Goal: Task Accomplishment & Management: Use online tool/utility

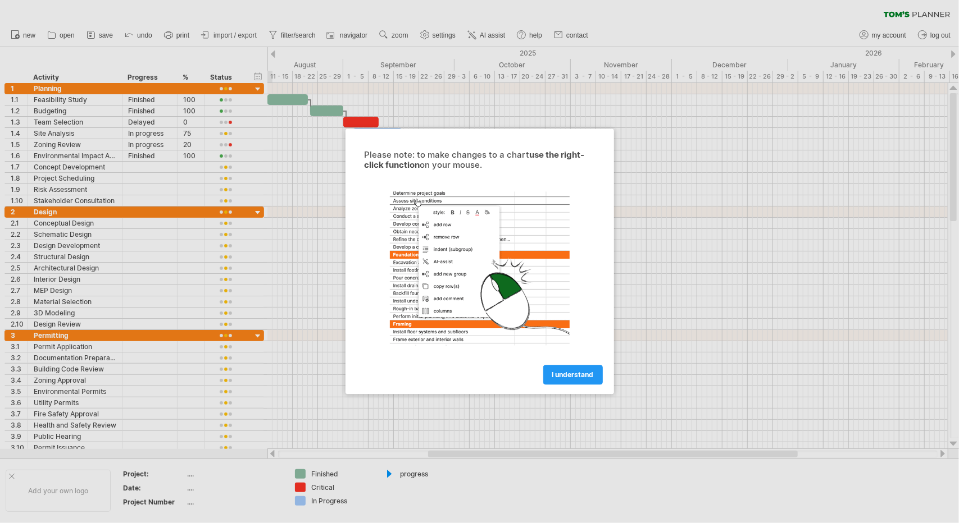
click at [563, 371] on span "I understand" at bounding box center [573, 375] width 42 height 8
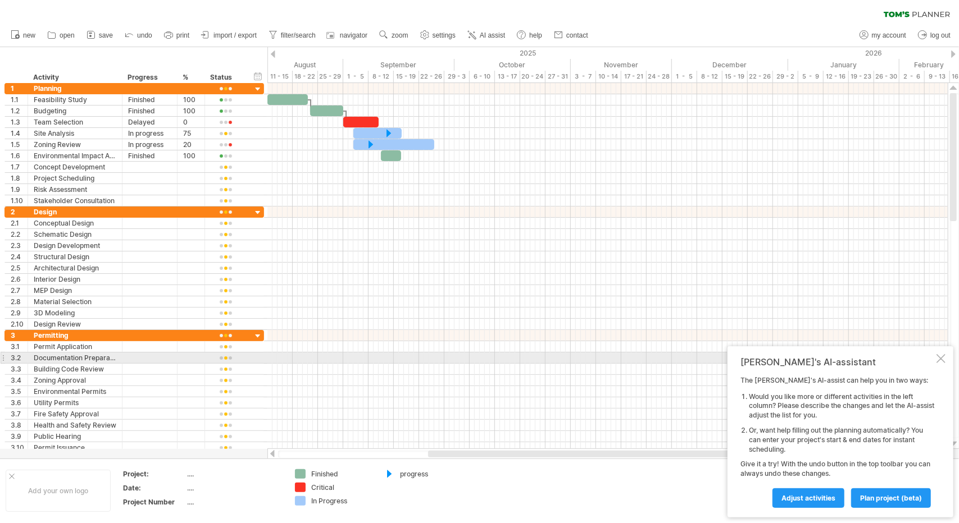
click at [936, 359] on div at bounding box center [940, 358] width 9 height 9
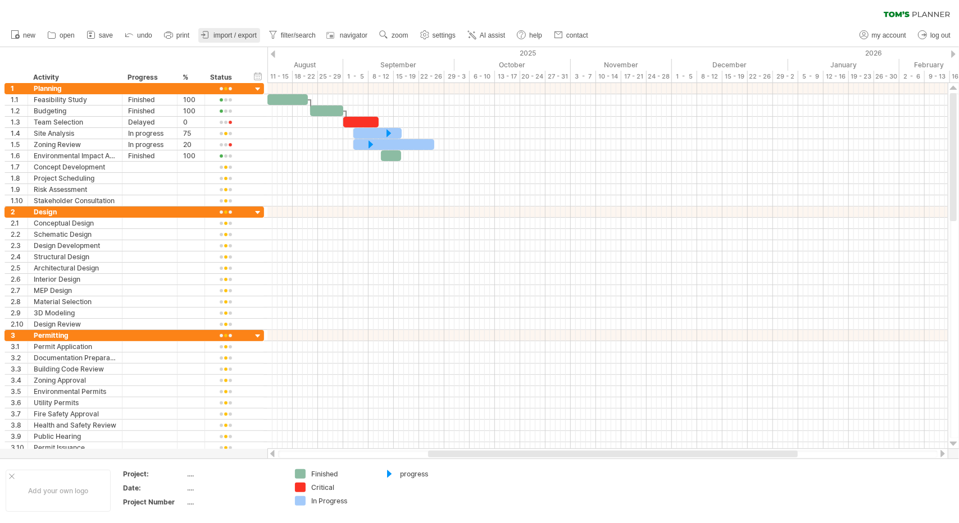
click at [246, 30] on link "import / export" at bounding box center [229, 35] width 62 height 15
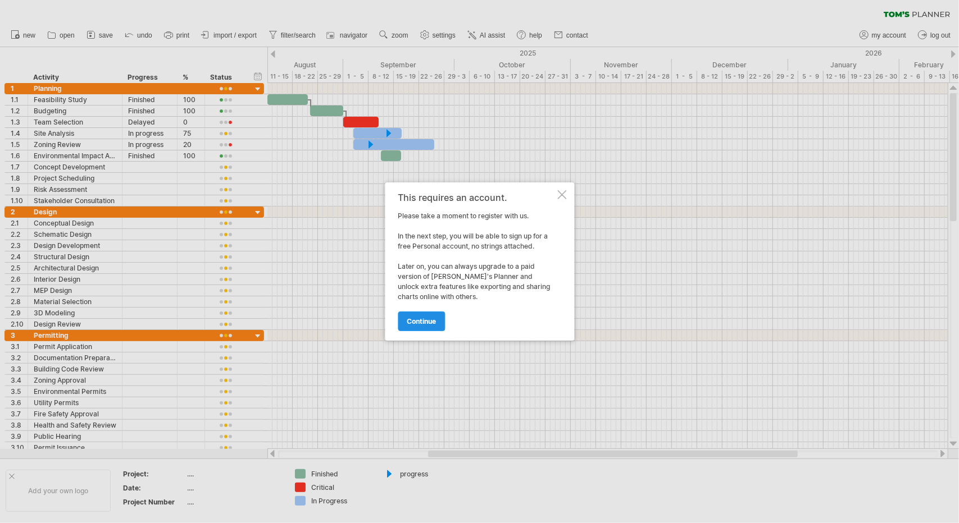
click at [411, 313] on link "continue" at bounding box center [421, 322] width 47 height 20
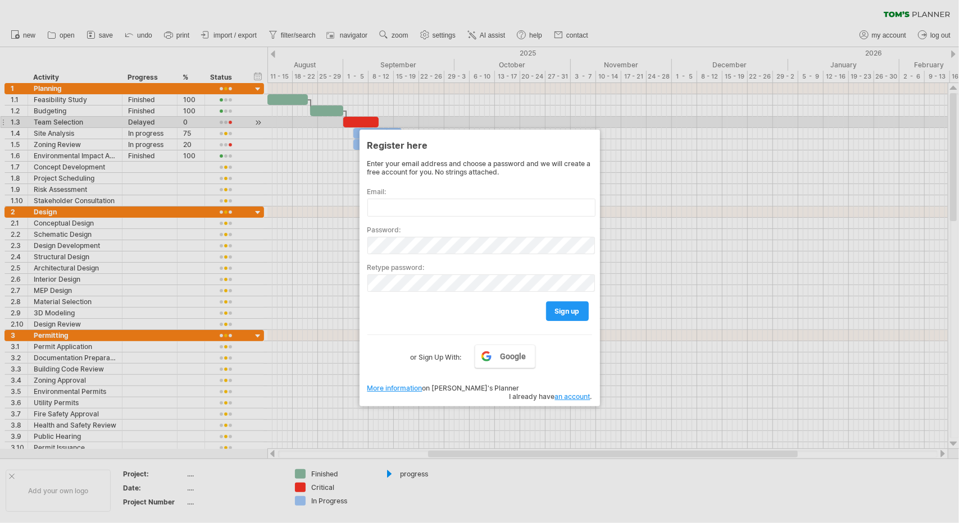
click at [671, 124] on div at bounding box center [479, 261] width 959 height 523
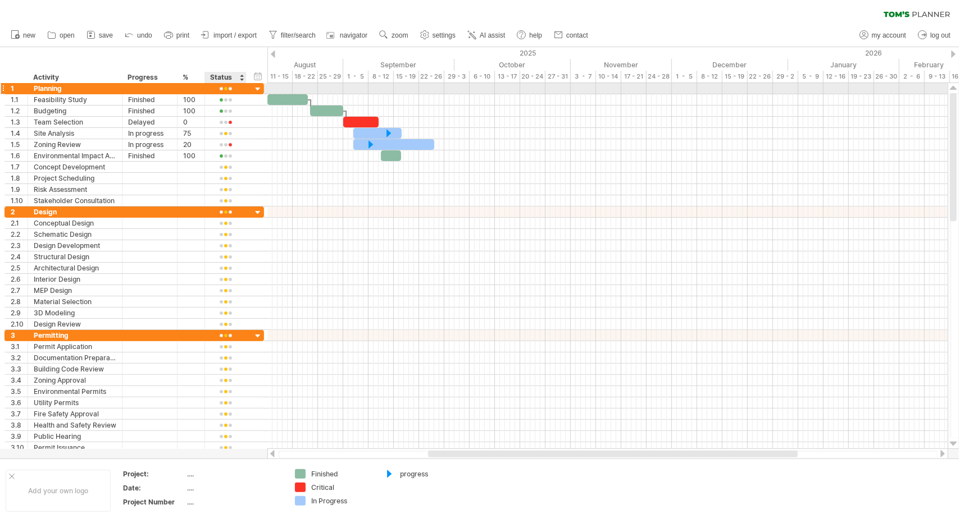
click at [254, 91] on div at bounding box center [258, 89] width 11 height 11
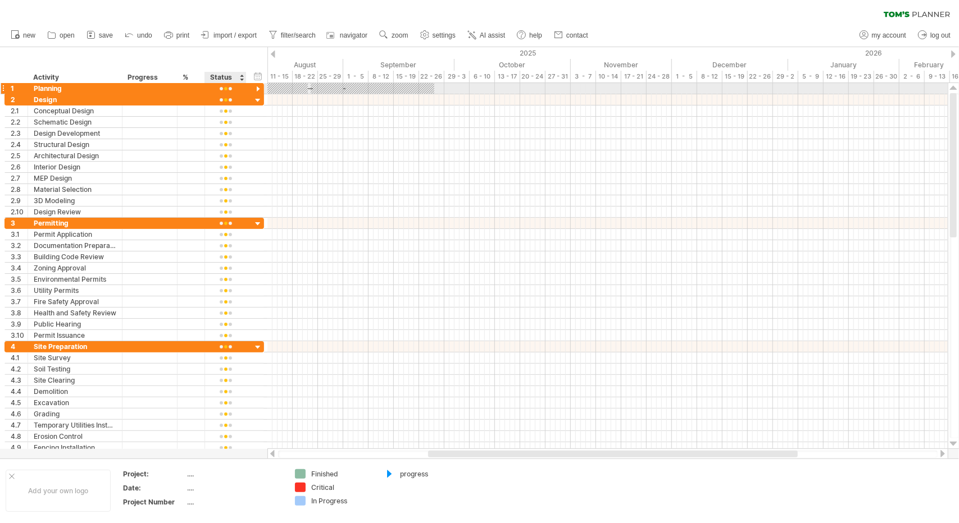
click at [262, 88] on div at bounding box center [258, 89] width 11 height 11
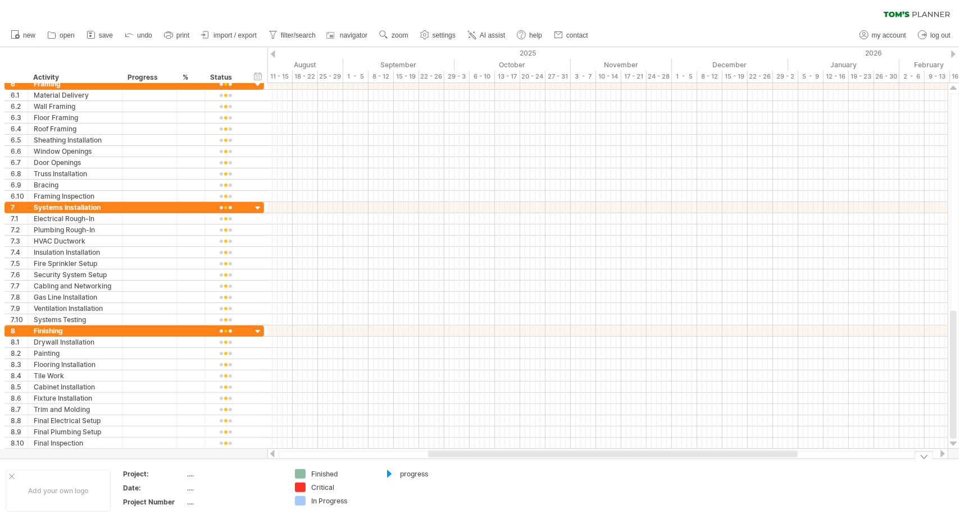
click at [329, 474] on div "Finished" at bounding box center [341, 475] width 61 height 10
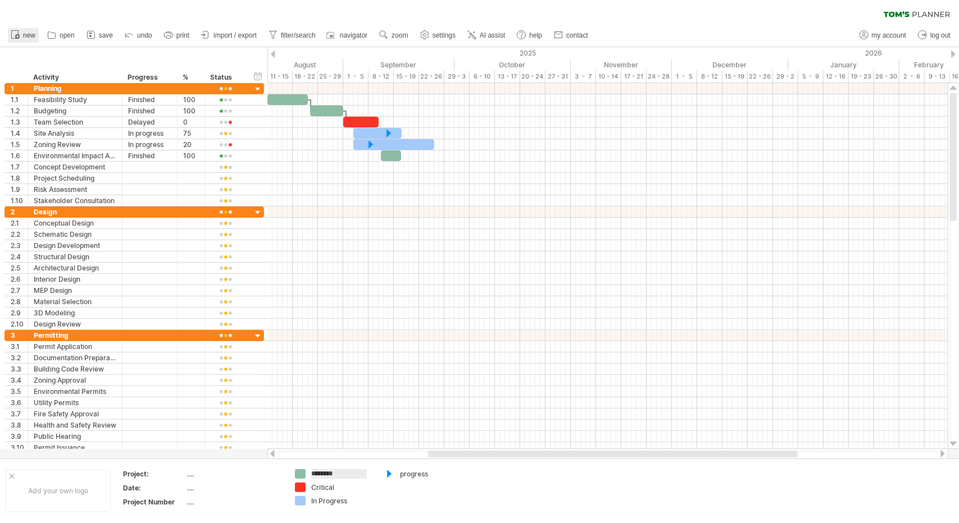
click at [15, 34] on icon at bounding box center [15, 34] width 11 height 11
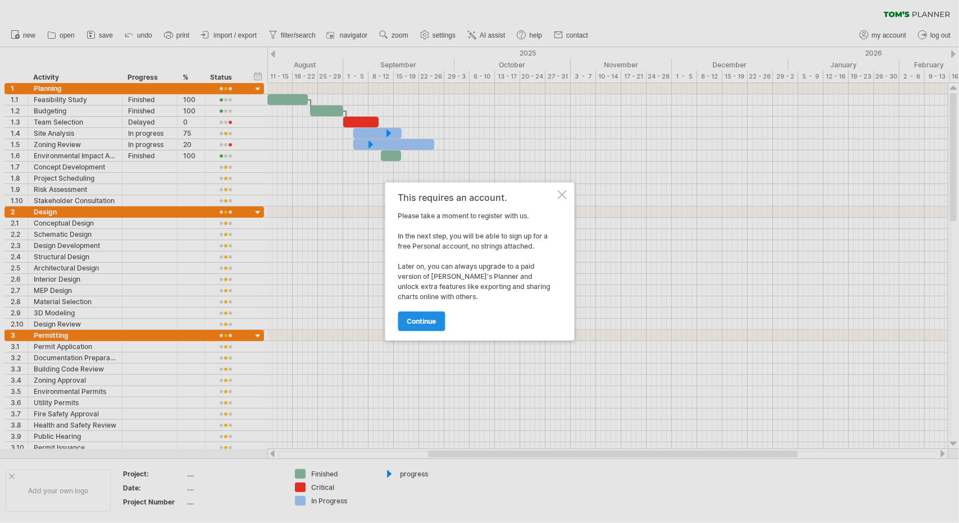
click at [420, 325] on link "continue" at bounding box center [421, 322] width 47 height 20
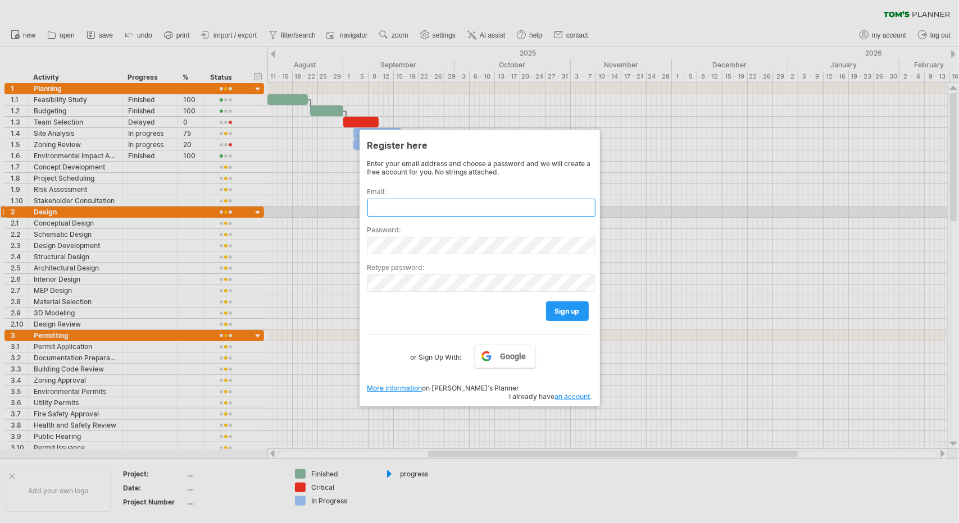
click at [450, 207] on input "text" at bounding box center [481, 208] width 228 height 18
type input "**********"
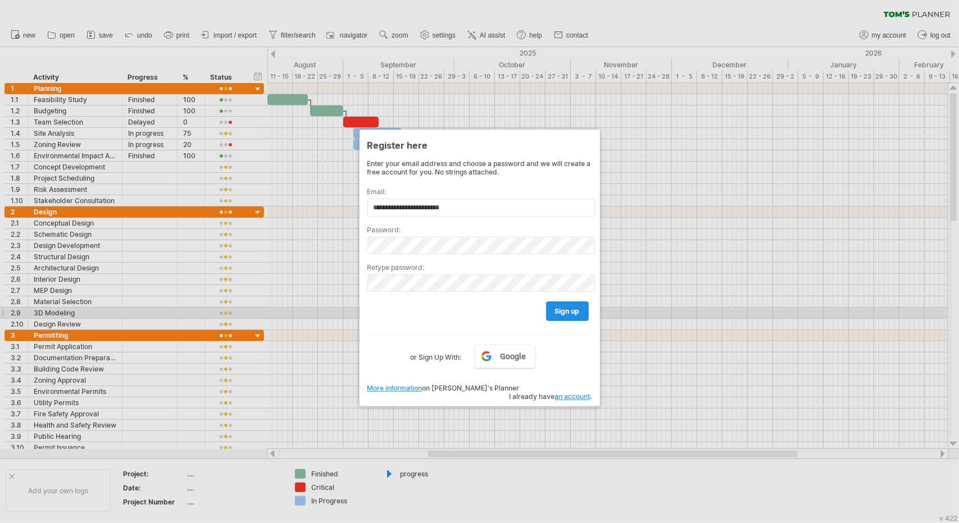
click at [554, 313] on link "sign up" at bounding box center [567, 312] width 43 height 20
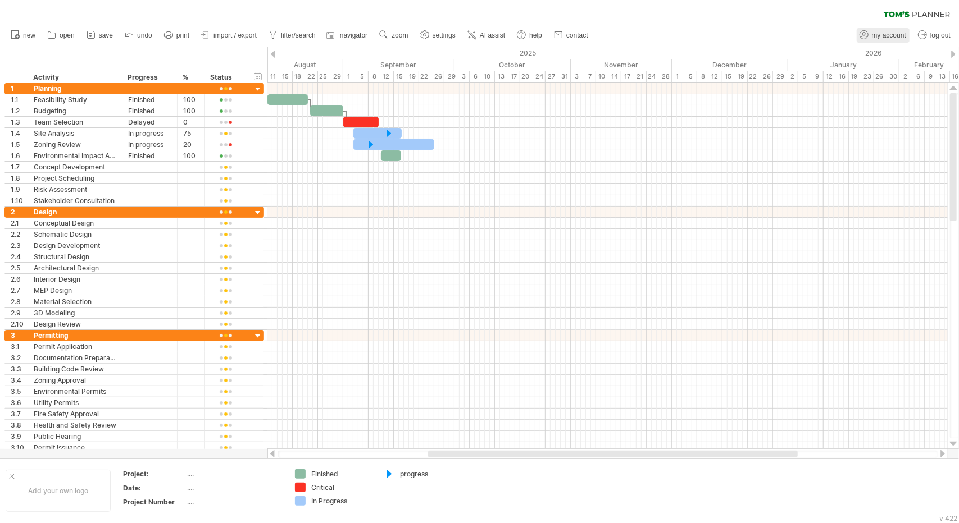
click at [864, 35] on icon at bounding box center [863, 34] width 11 height 11
type input "**********"
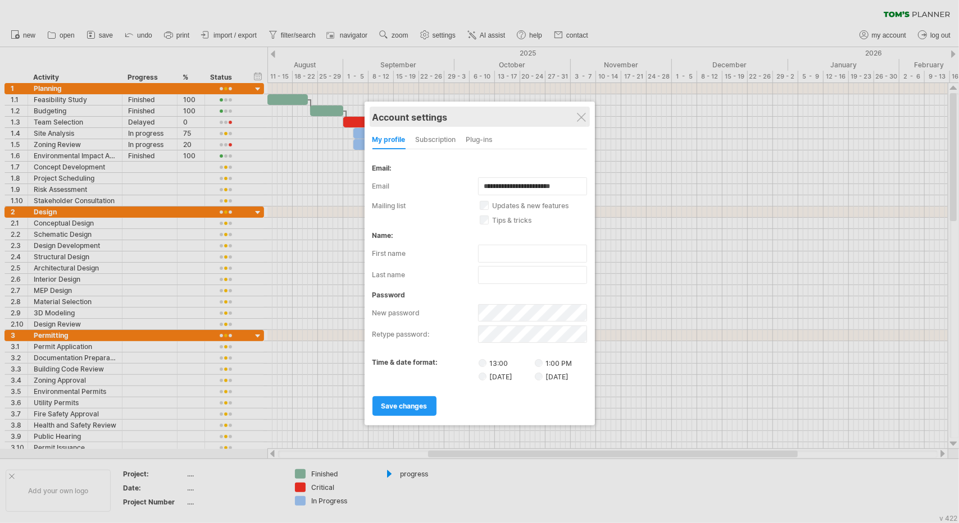
click at [580, 112] on div "Account settings" at bounding box center [479, 117] width 215 height 20
click at [581, 116] on div at bounding box center [581, 117] width 9 height 9
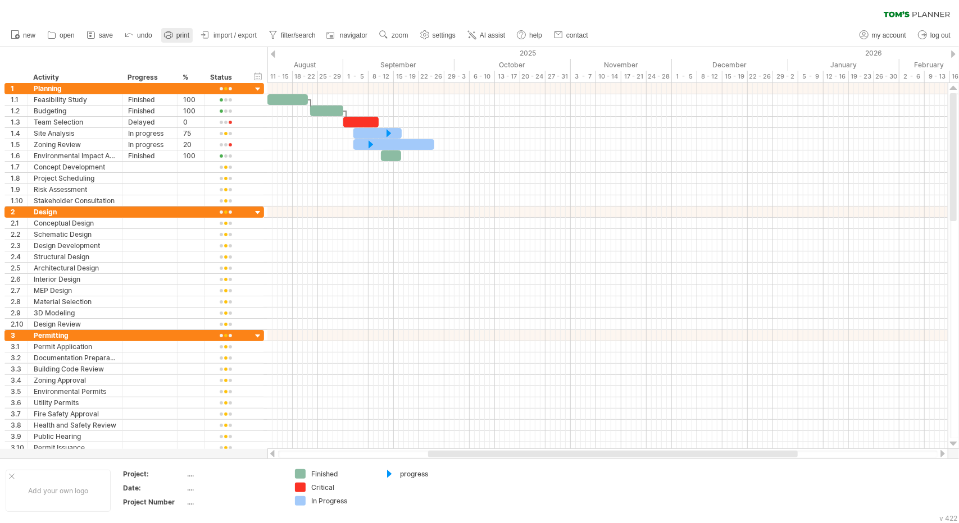
click at [167, 35] on icon at bounding box center [168, 34] width 11 height 11
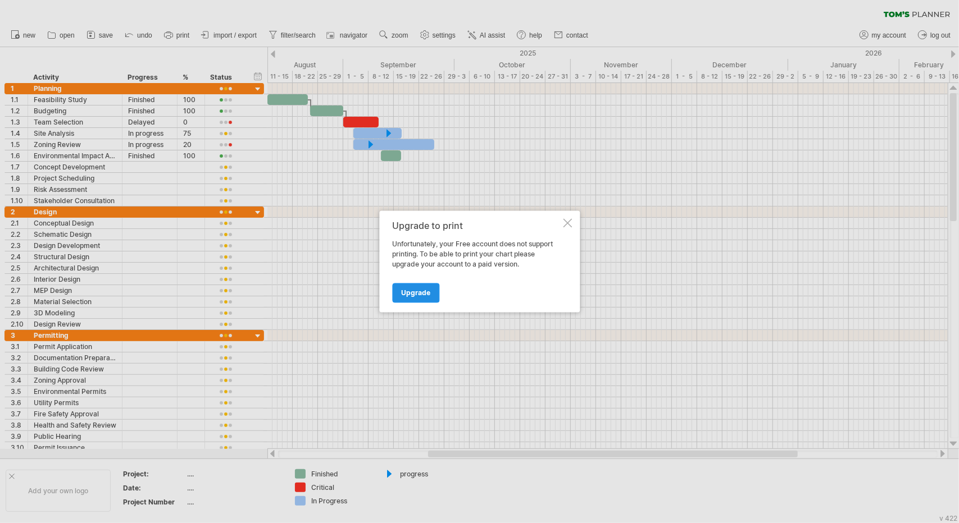
click at [423, 293] on span "Upgrade" at bounding box center [415, 293] width 29 height 8
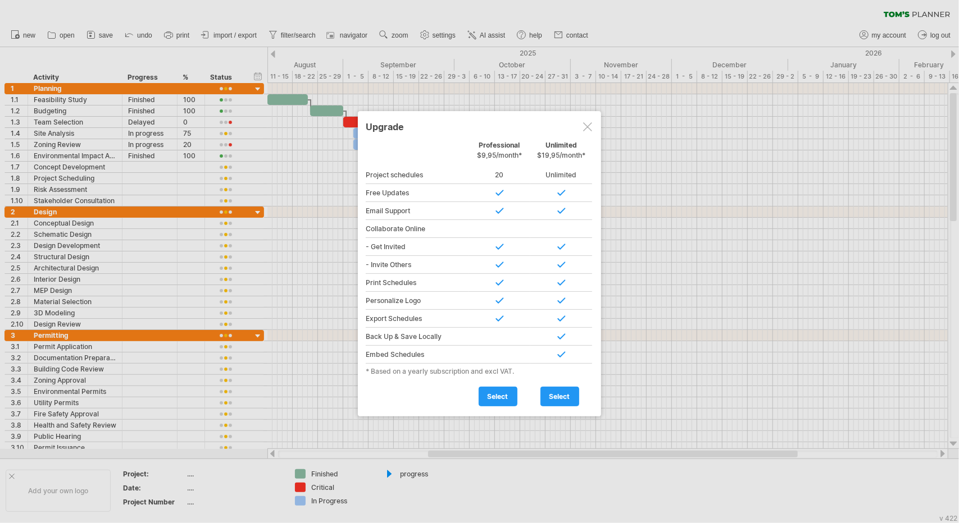
click at [589, 130] on div at bounding box center [587, 126] width 9 height 9
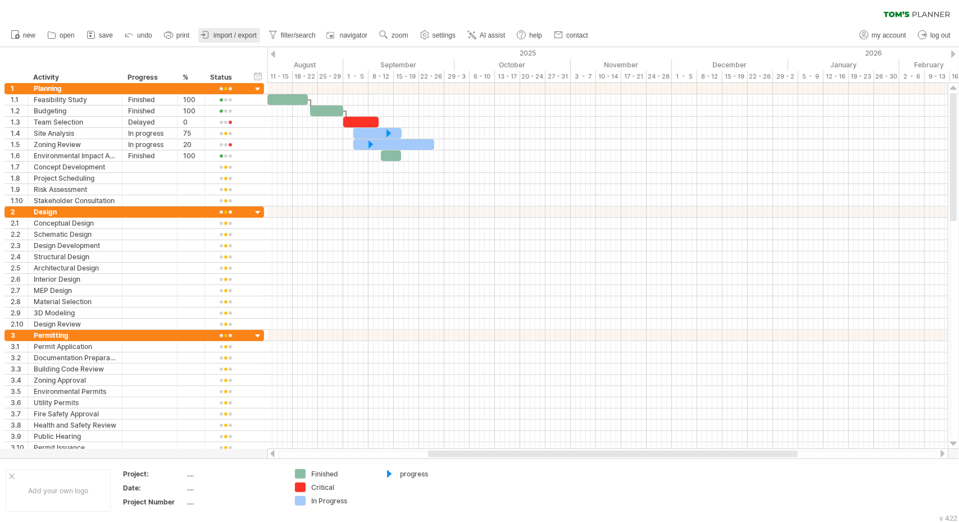
click at [231, 31] on span "import / export" at bounding box center [234, 35] width 43 height 8
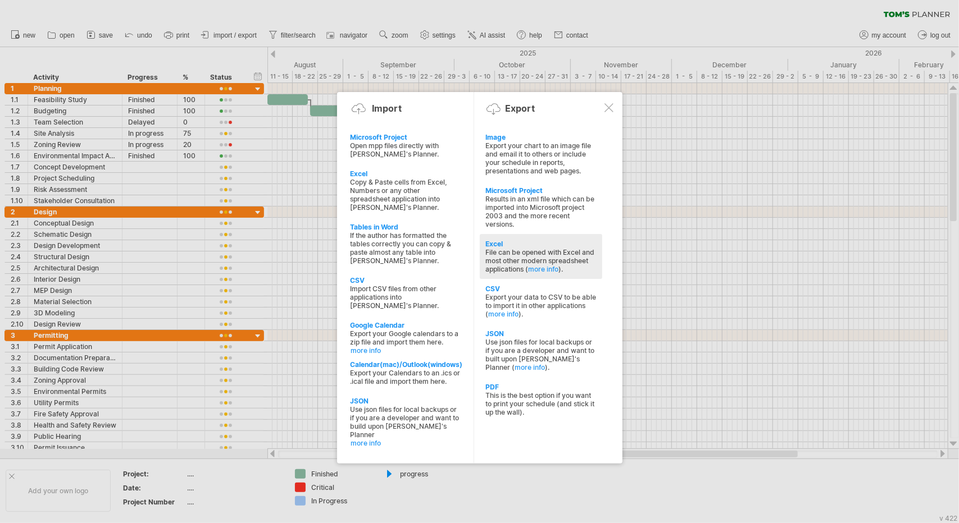
click at [521, 256] on div "File can be opened with Excel and most other modern spreadsheet applications ( …" at bounding box center [540, 260] width 111 height 25
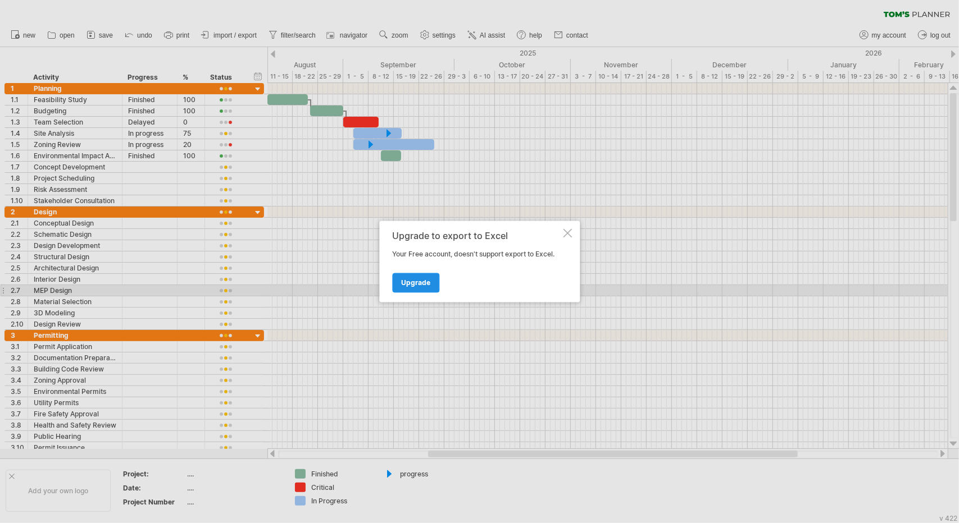
click at [403, 288] on link "Upgrade" at bounding box center [415, 284] width 47 height 20
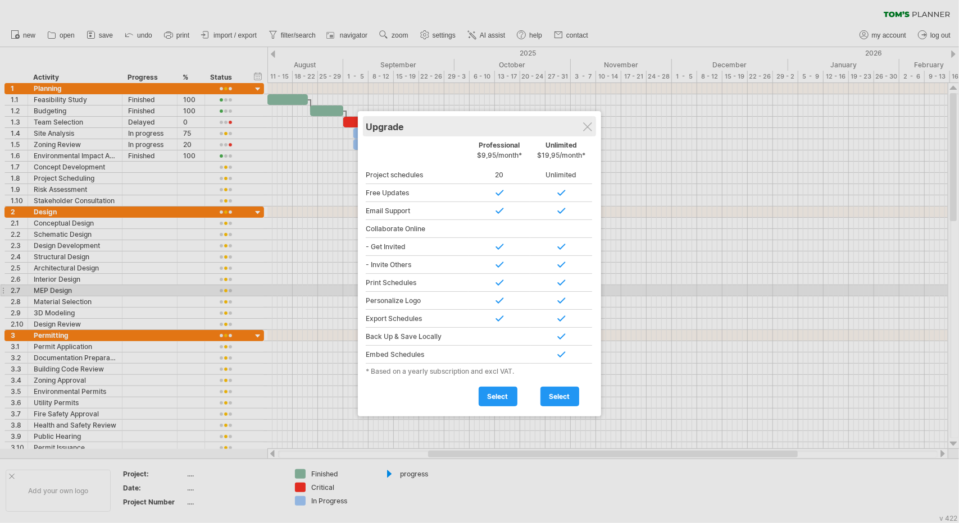
click at [588, 132] on div "Upgrade" at bounding box center [479, 126] width 227 height 20
click at [591, 122] on div at bounding box center [587, 126] width 9 height 9
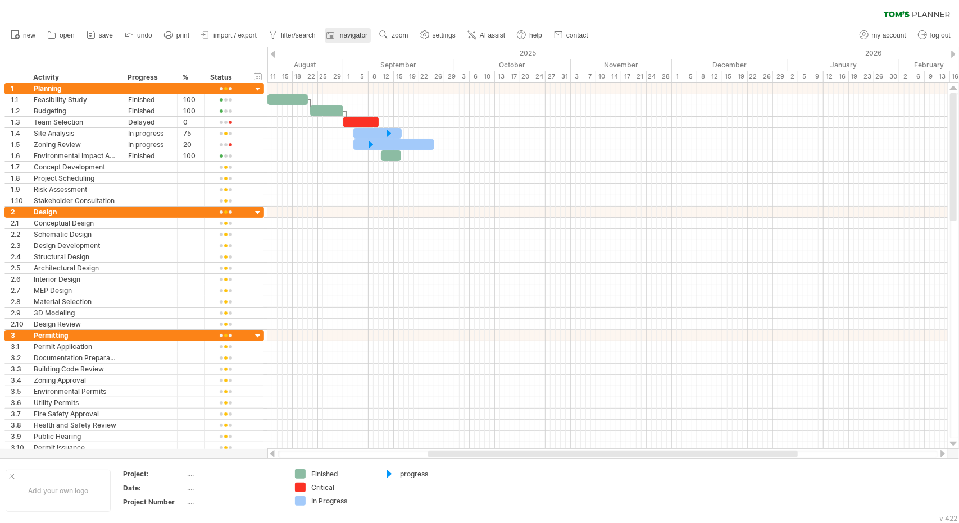
click at [345, 38] on span "navigator" at bounding box center [354, 35] width 28 height 8
click at [409, 34] on link "zoom" at bounding box center [393, 35] width 35 height 15
click at [431, 33] on link "settings" at bounding box center [438, 35] width 42 height 15
select select "*"
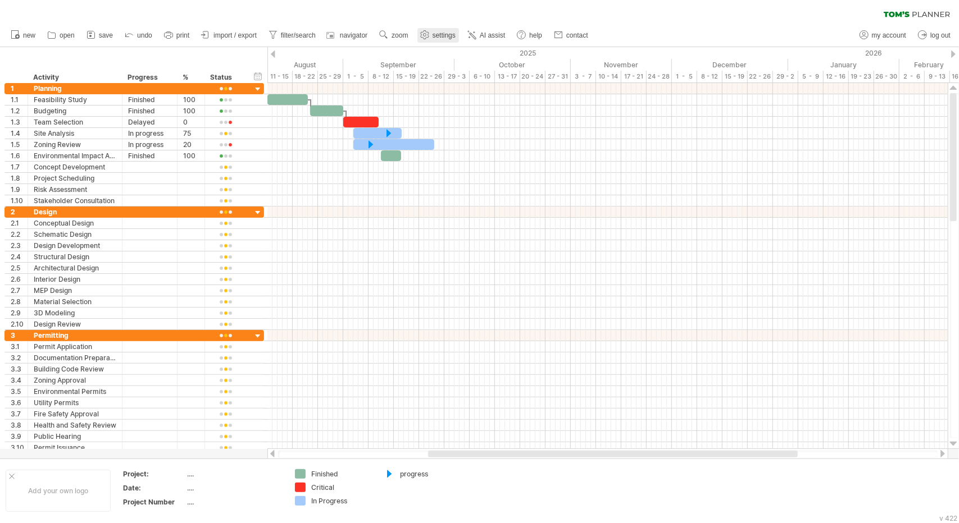
select select "**"
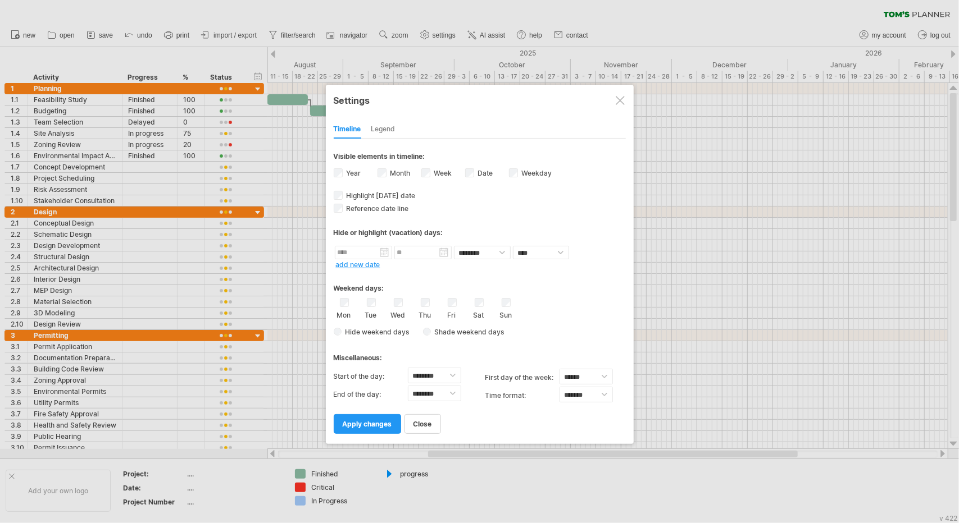
click at [623, 102] on div at bounding box center [620, 100] width 9 height 9
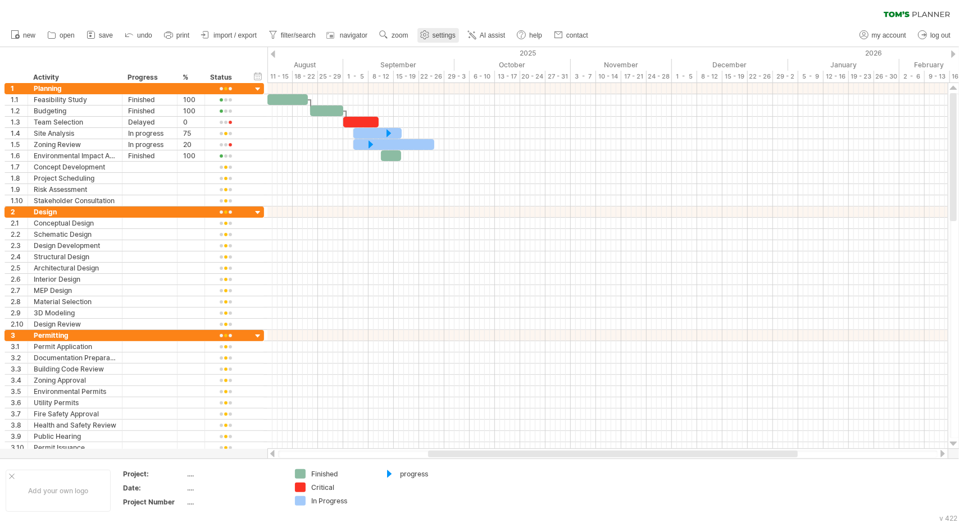
click at [454, 32] on span "settings" at bounding box center [443, 35] width 23 height 8
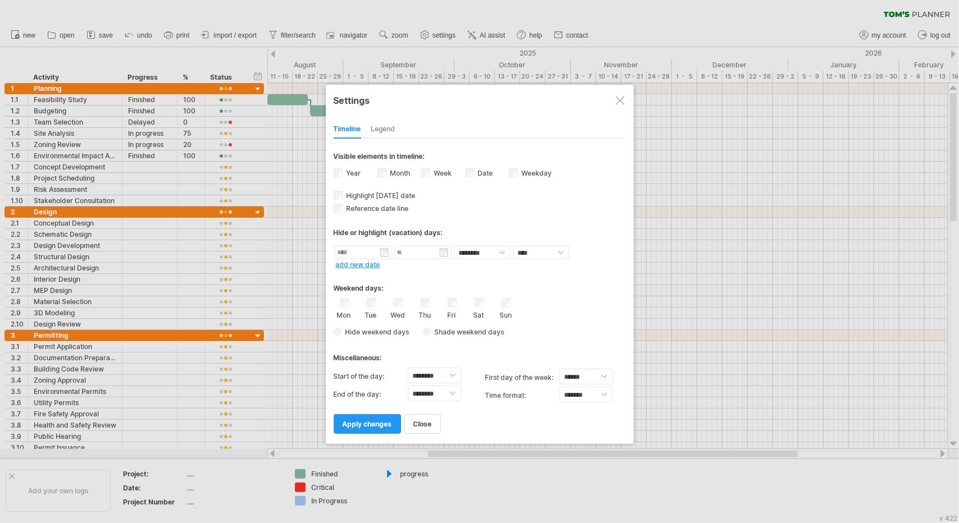
click at [622, 98] on div at bounding box center [620, 100] width 9 height 9
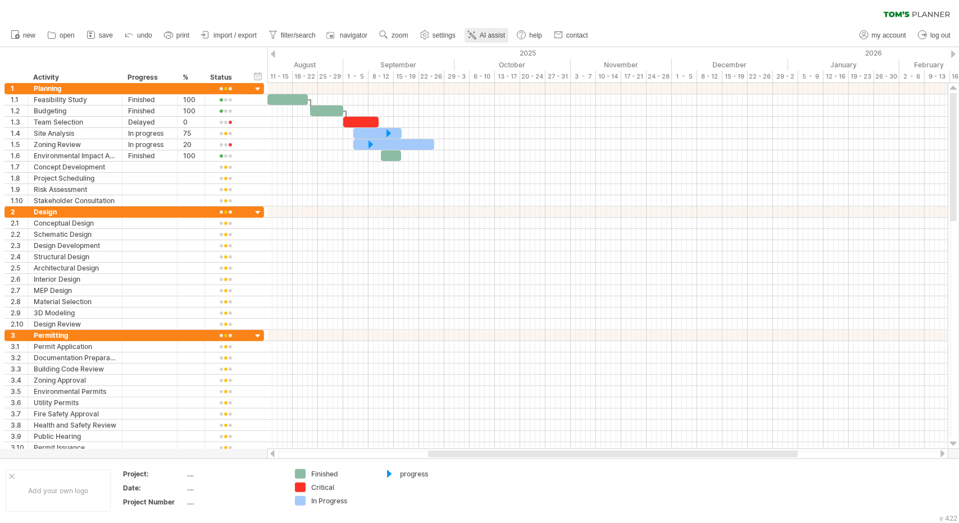
click at [490, 41] on link "AI assist" at bounding box center [486, 35] width 44 height 15
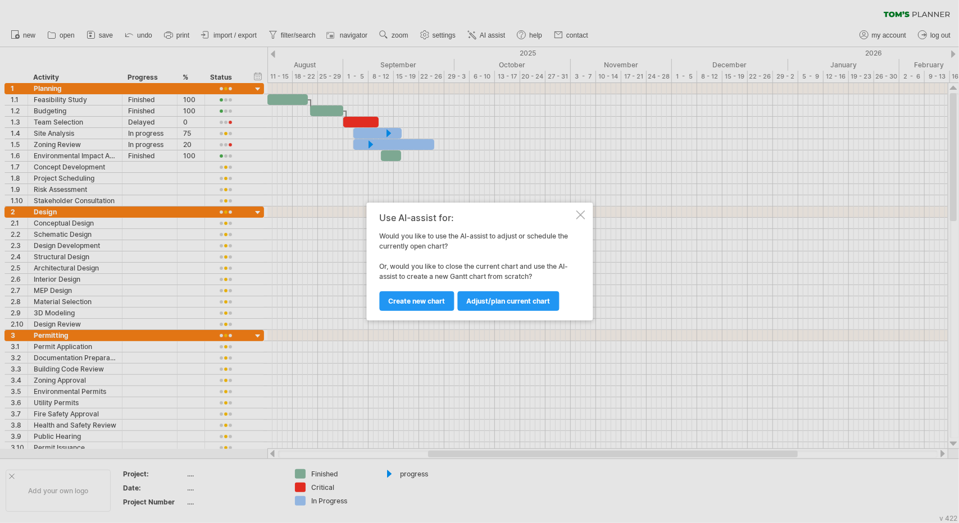
click at [581, 216] on div at bounding box center [580, 215] width 9 height 9
